Goal: Transaction & Acquisition: Purchase product/service

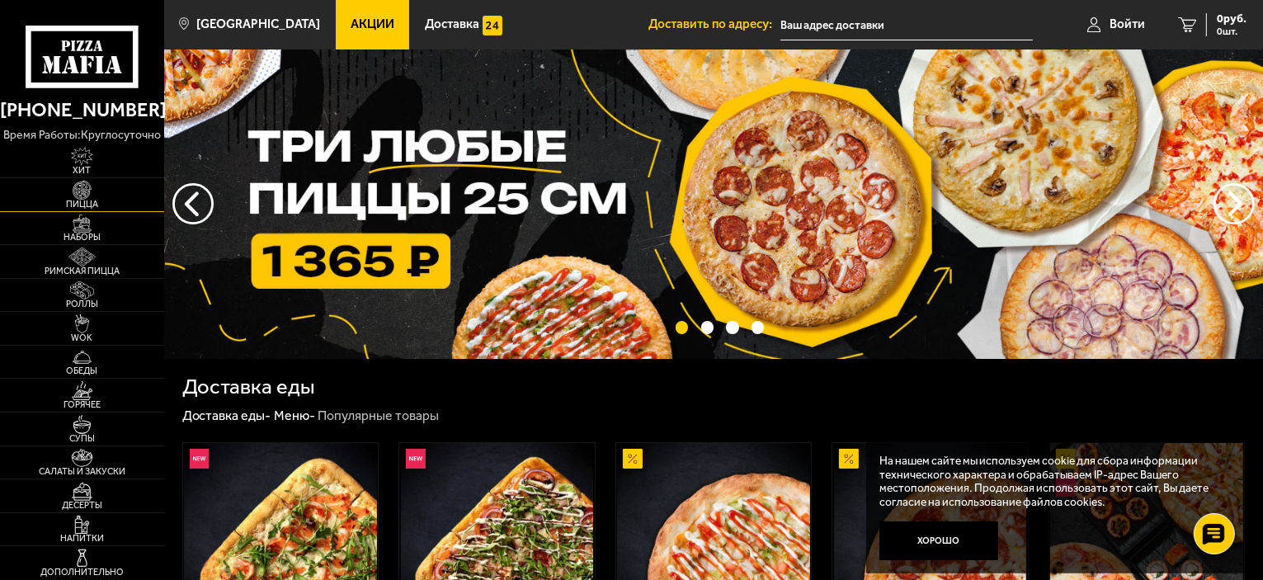
click at [80, 200] on span "Пицца" at bounding box center [82, 204] width 164 height 9
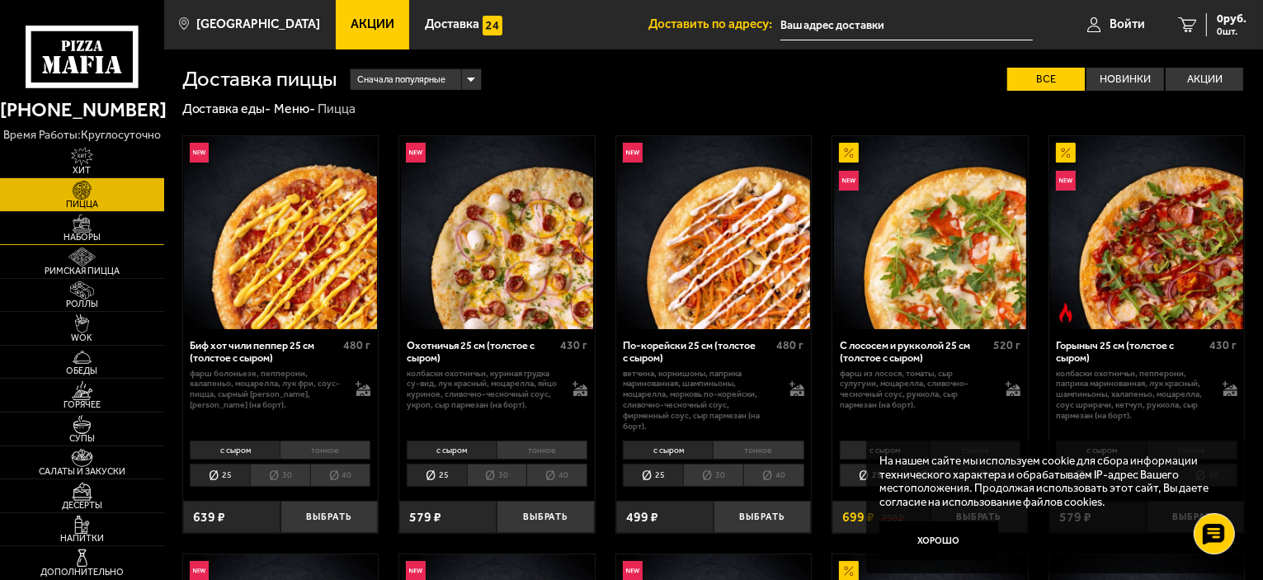
click at [81, 229] on img at bounding box center [82, 224] width 50 height 19
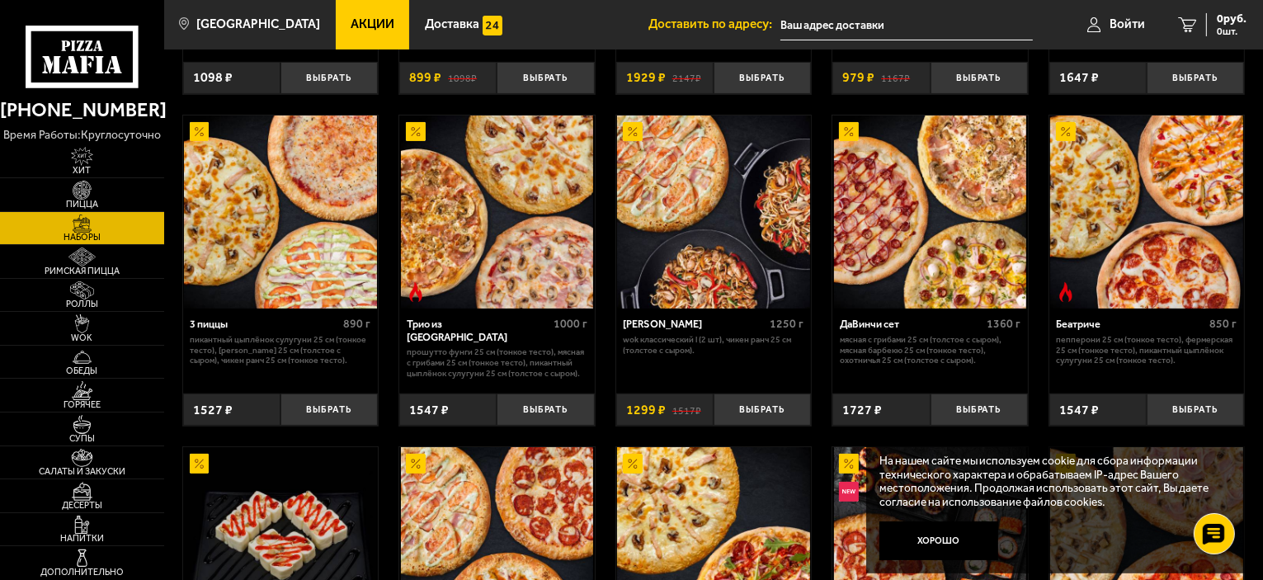
scroll to position [413, 0]
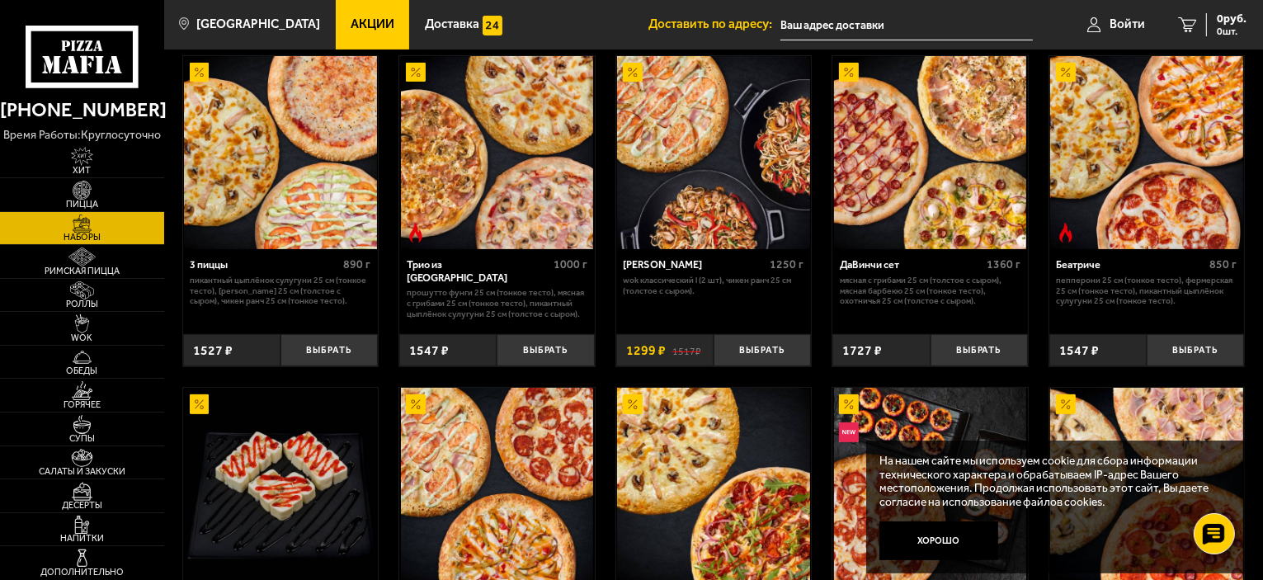
click at [686, 442] on img at bounding box center [713, 484] width 193 height 193
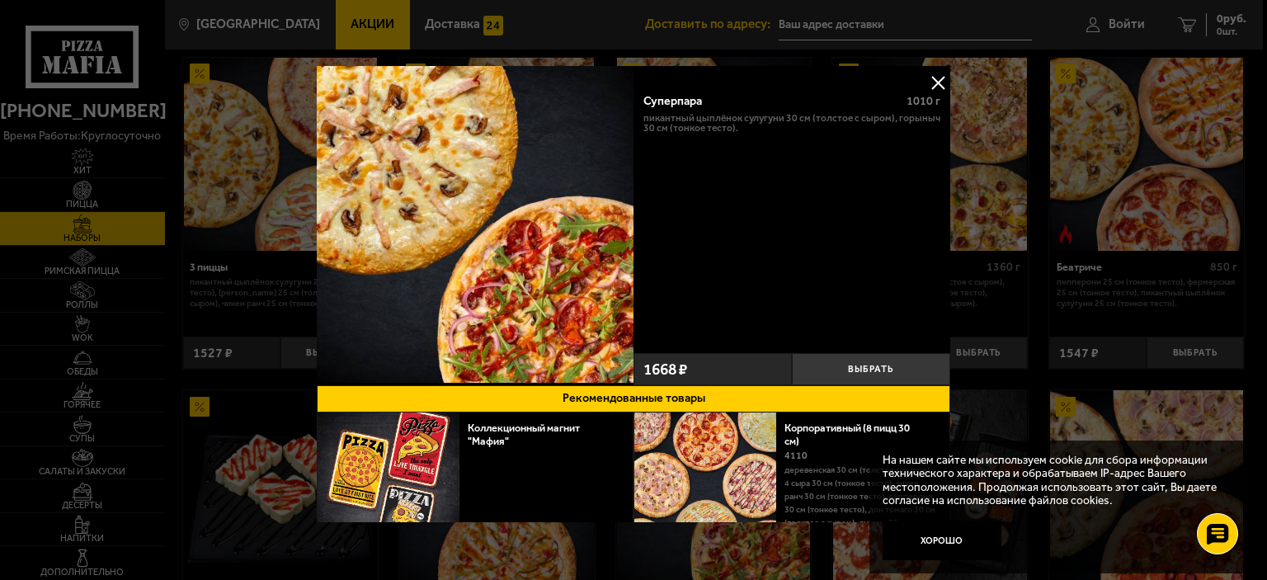
click at [934, 82] on button at bounding box center [938, 82] width 25 height 25
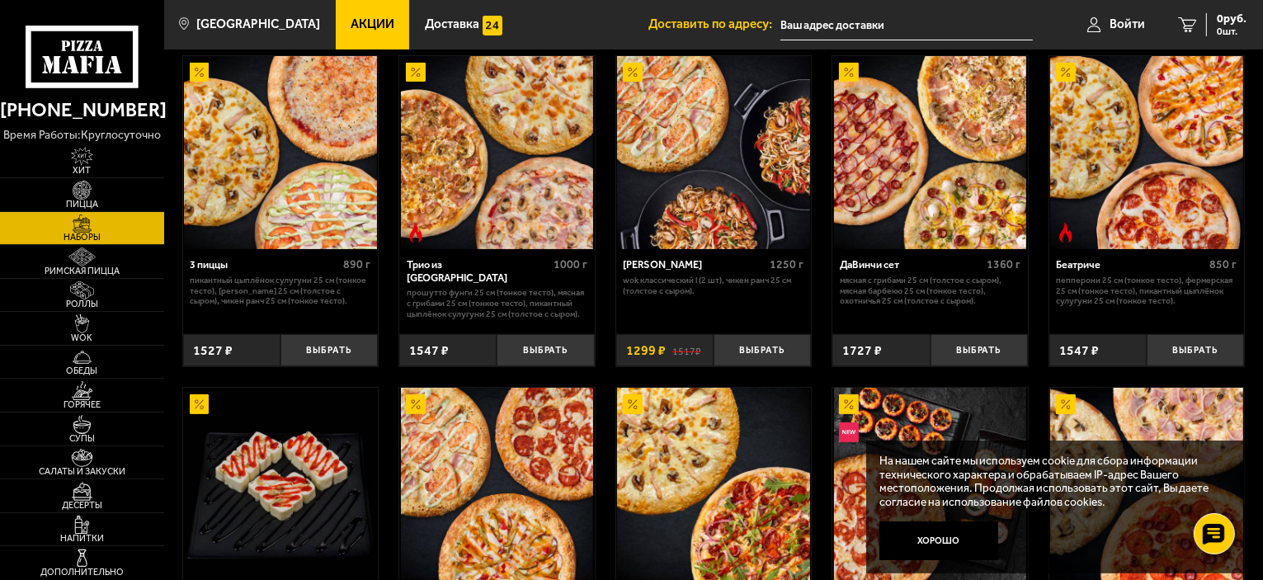
click at [942, 141] on img at bounding box center [930, 152] width 193 height 193
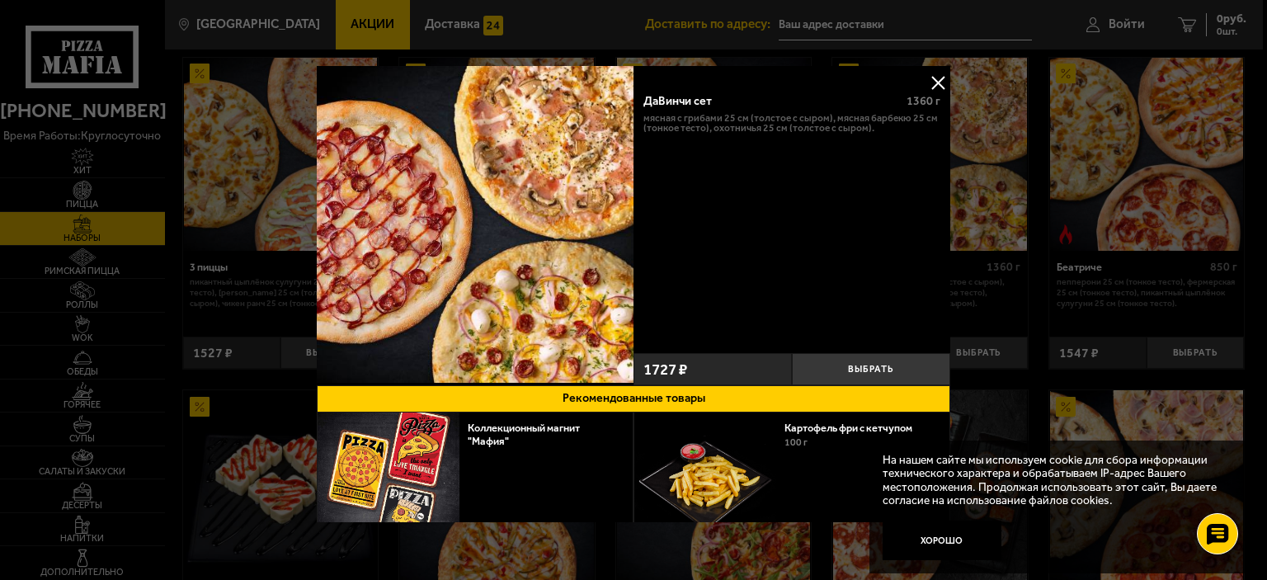
click at [944, 78] on button at bounding box center [938, 82] width 25 height 25
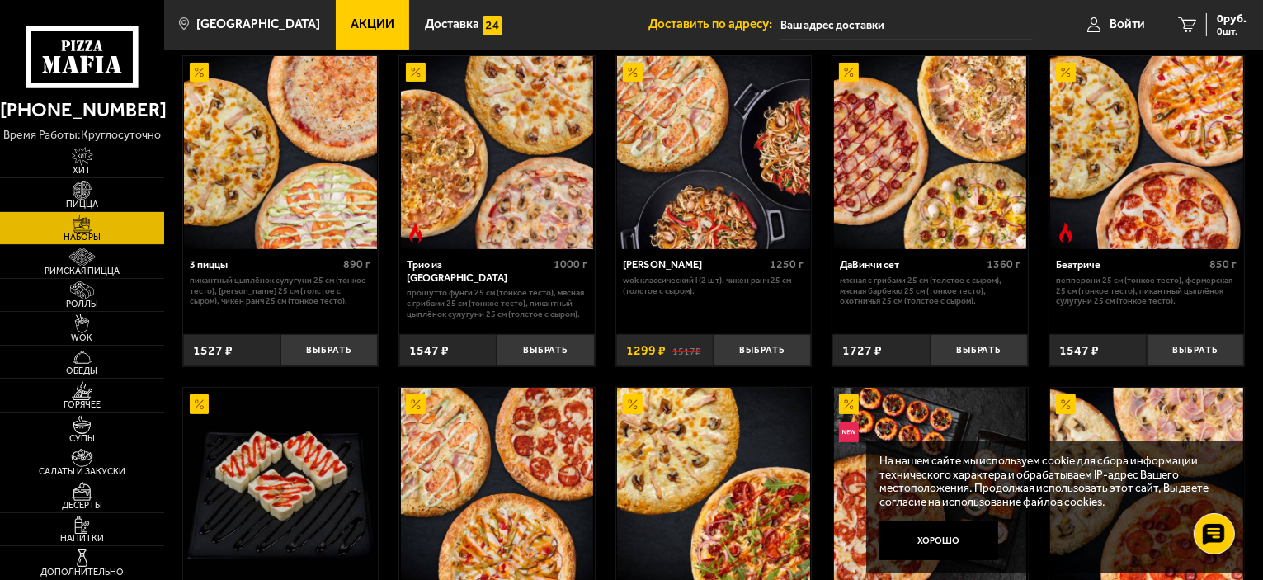
click at [918, 140] on img at bounding box center [930, 152] width 193 height 193
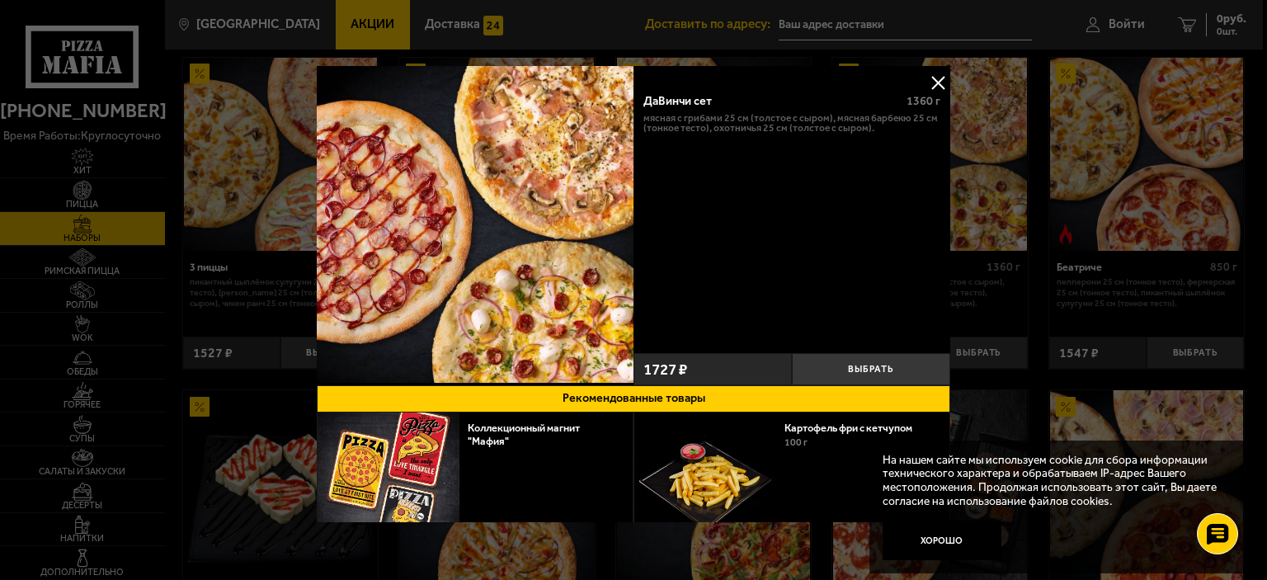
click at [930, 83] on button at bounding box center [938, 82] width 25 height 25
